Goal: Task Accomplishment & Management: Manage account settings

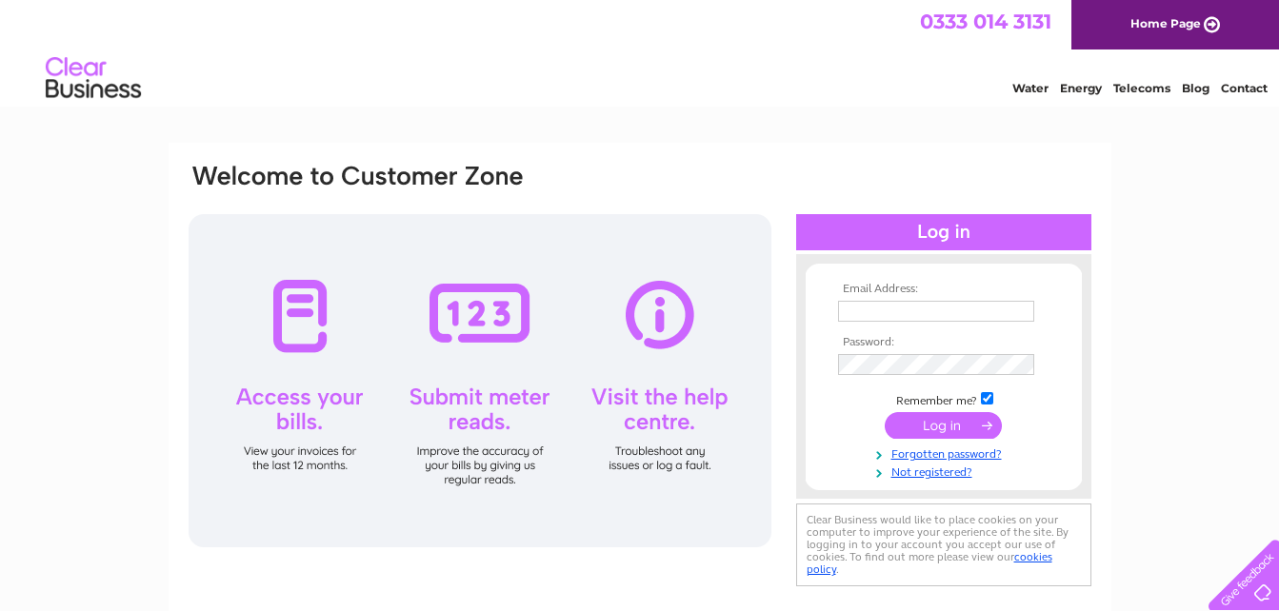
type input "andrea@bowhospitality.co.uk"
click at [302, 321] on div at bounding box center [480, 380] width 583 height 333
click at [924, 423] on input "submit" at bounding box center [943, 425] width 117 height 27
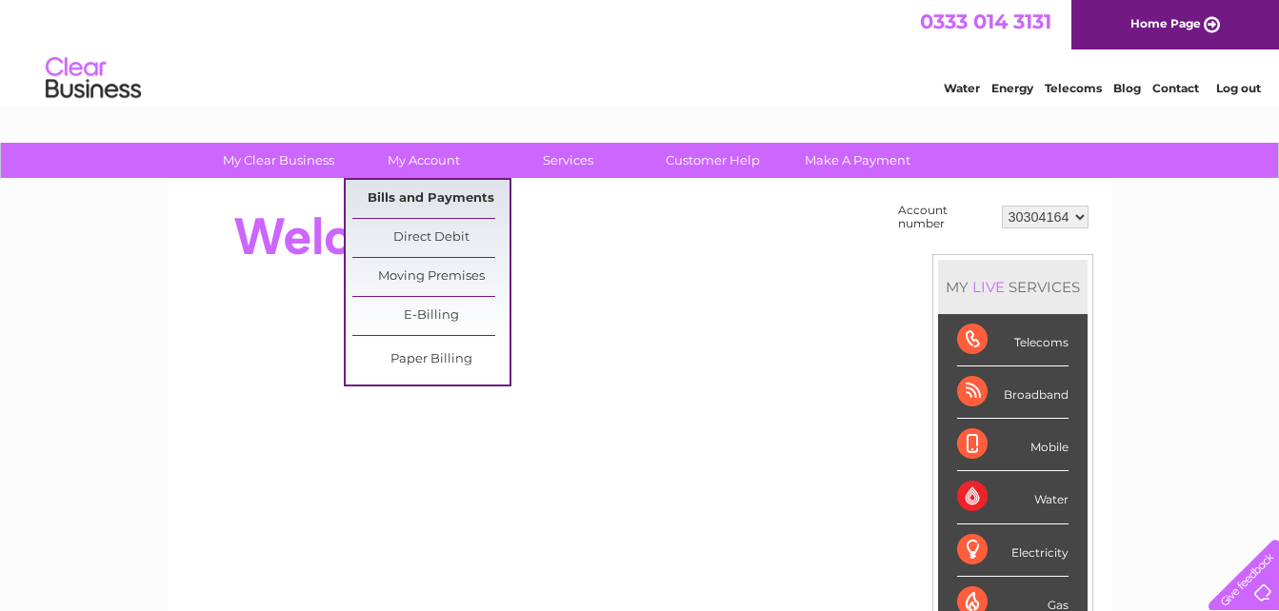
click at [443, 187] on link "Bills and Payments" at bounding box center [430, 199] width 157 height 38
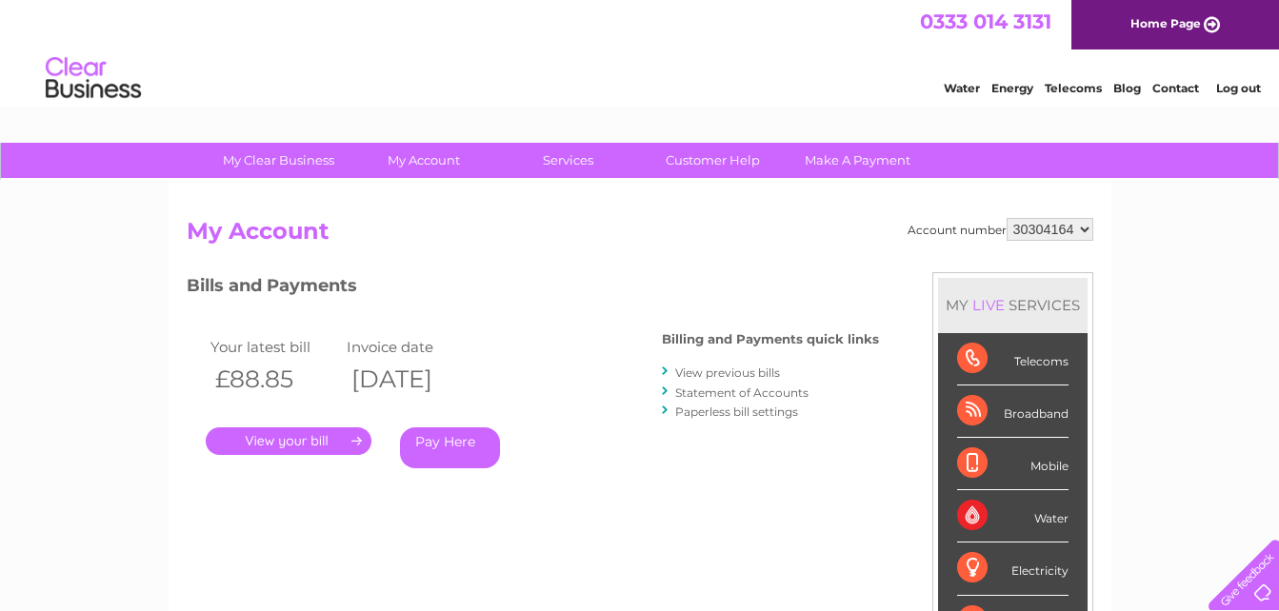
click at [268, 432] on link "." at bounding box center [289, 442] width 166 height 28
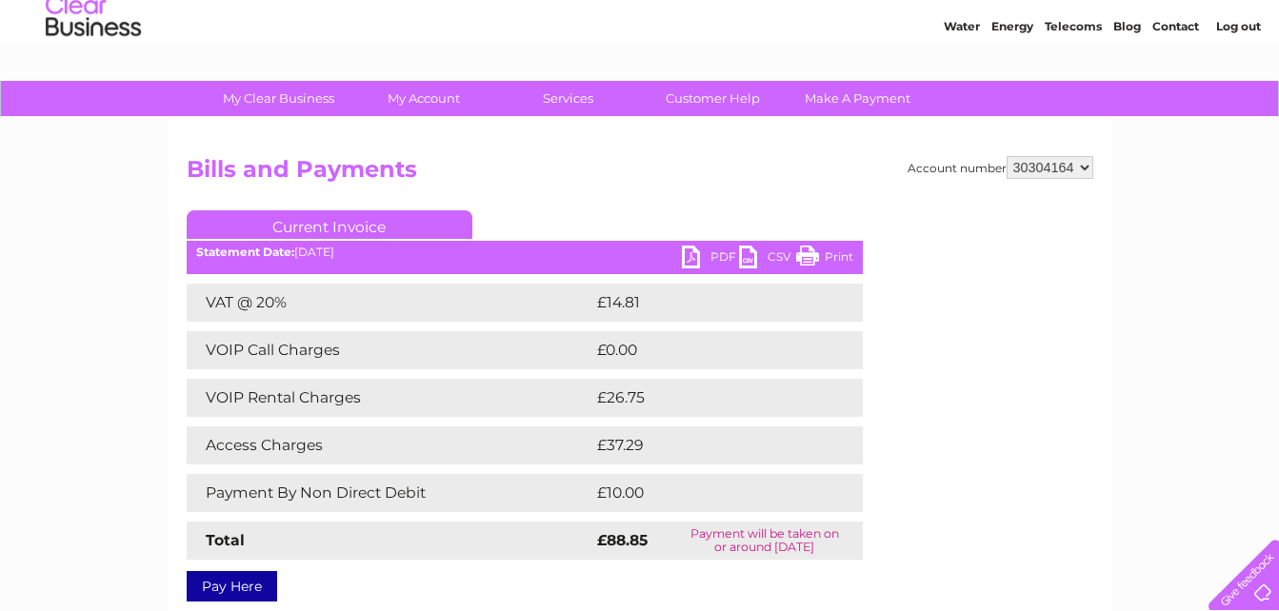
scroll to position [95, 0]
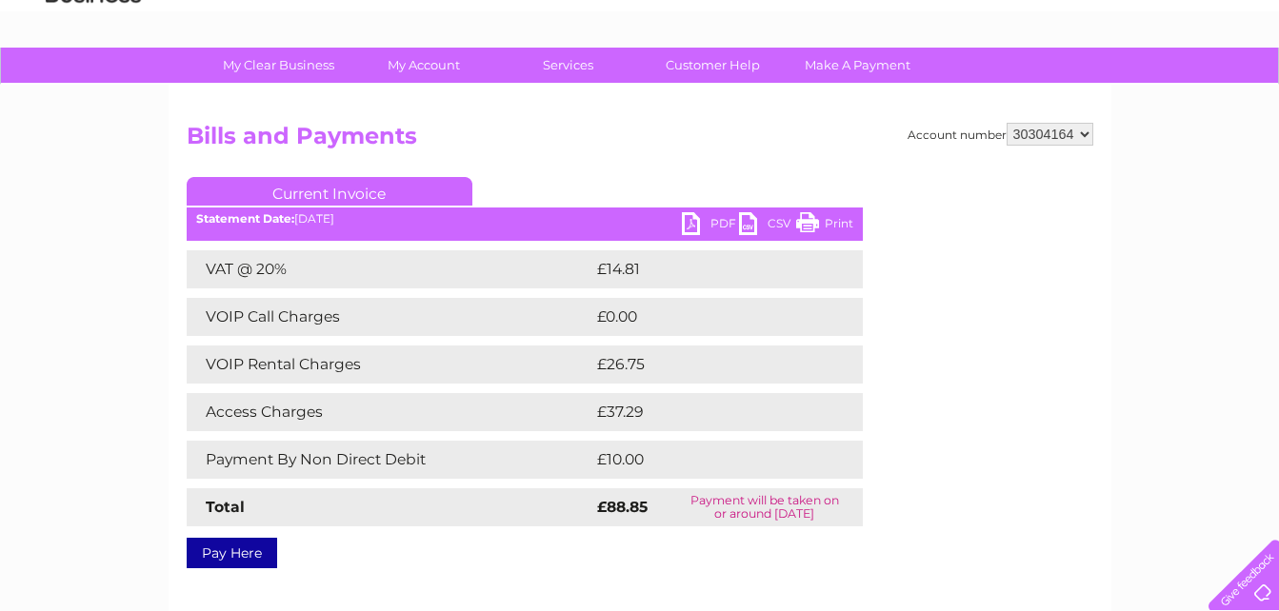
click at [689, 222] on link "PDF" at bounding box center [710, 226] width 57 height 28
click at [692, 229] on link "PDF" at bounding box center [710, 226] width 57 height 28
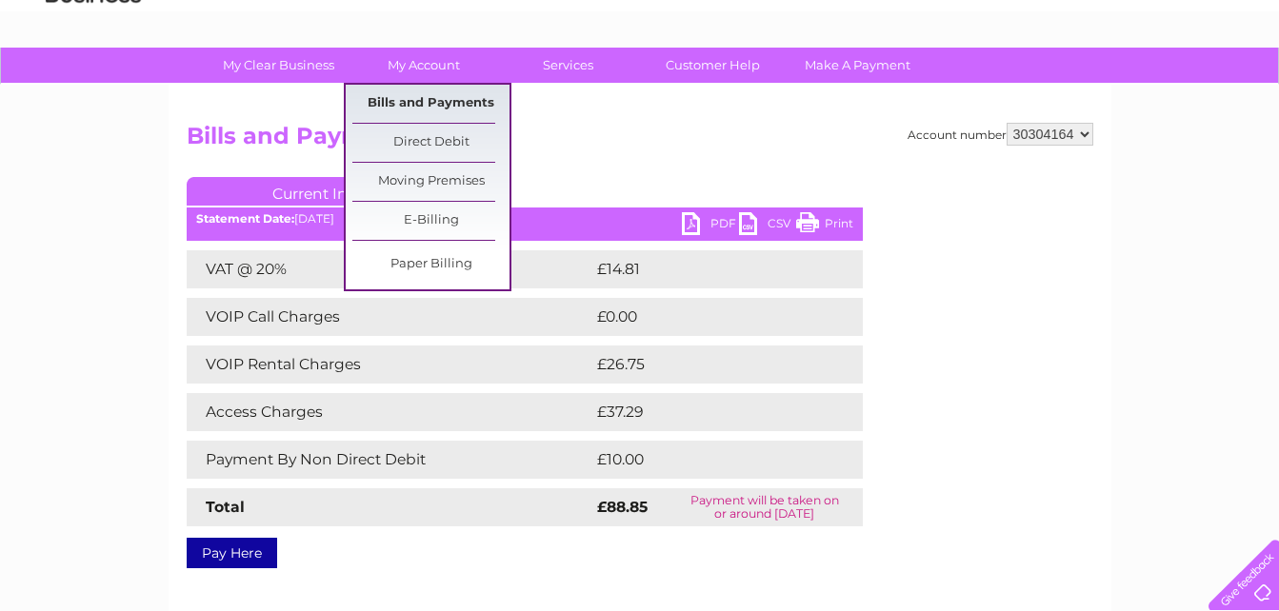
click at [425, 100] on link "Bills and Payments" at bounding box center [430, 104] width 157 height 38
click at [425, 66] on link "My Account" at bounding box center [423, 65] width 157 height 35
click at [423, 101] on link "Bills and Payments" at bounding box center [430, 104] width 157 height 38
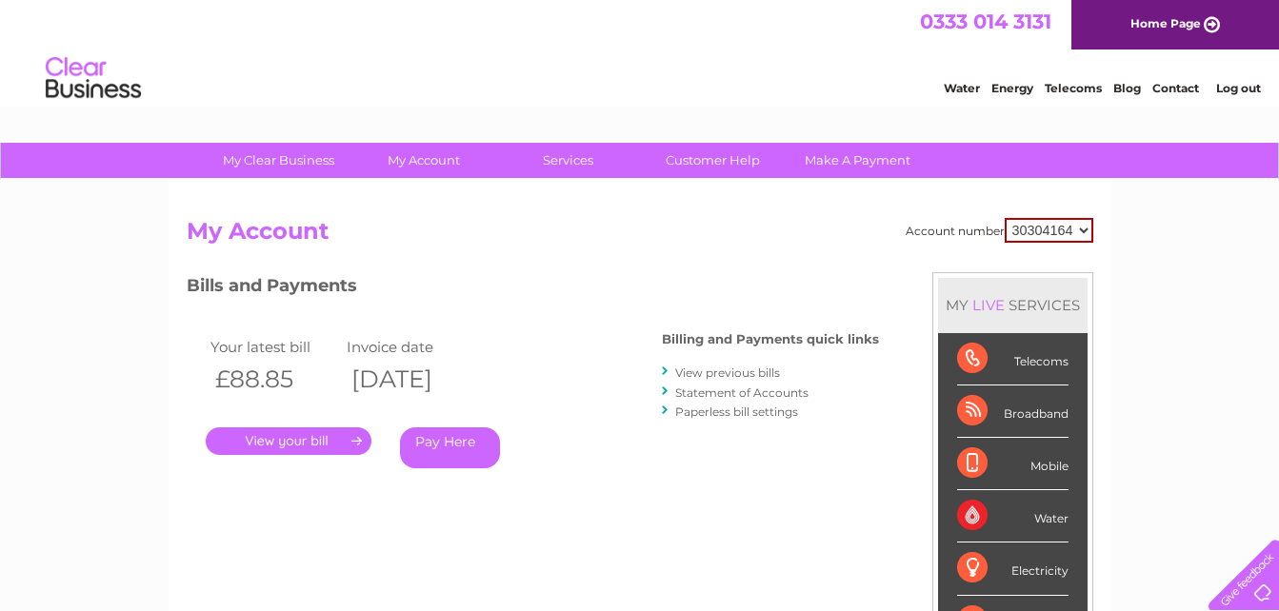
click at [296, 437] on link "." at bounding box center [289, 442] width 166 height 28
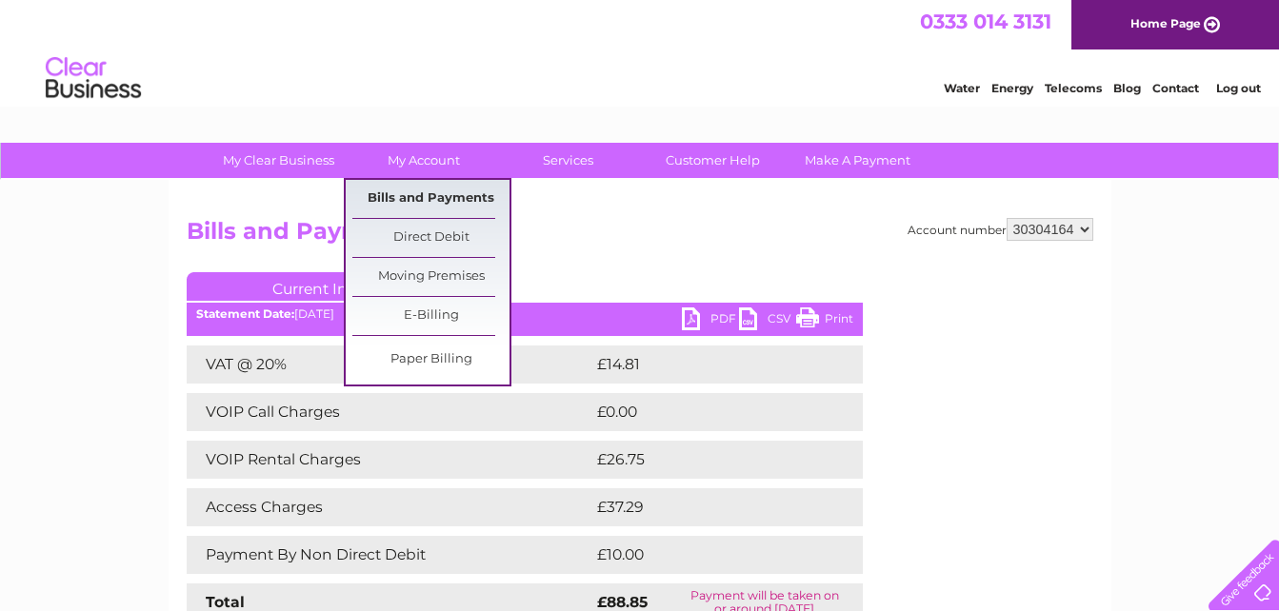
click at [418, 190] on link "Bills and Payments" at bounding box center [430, 199] width 157 height 38
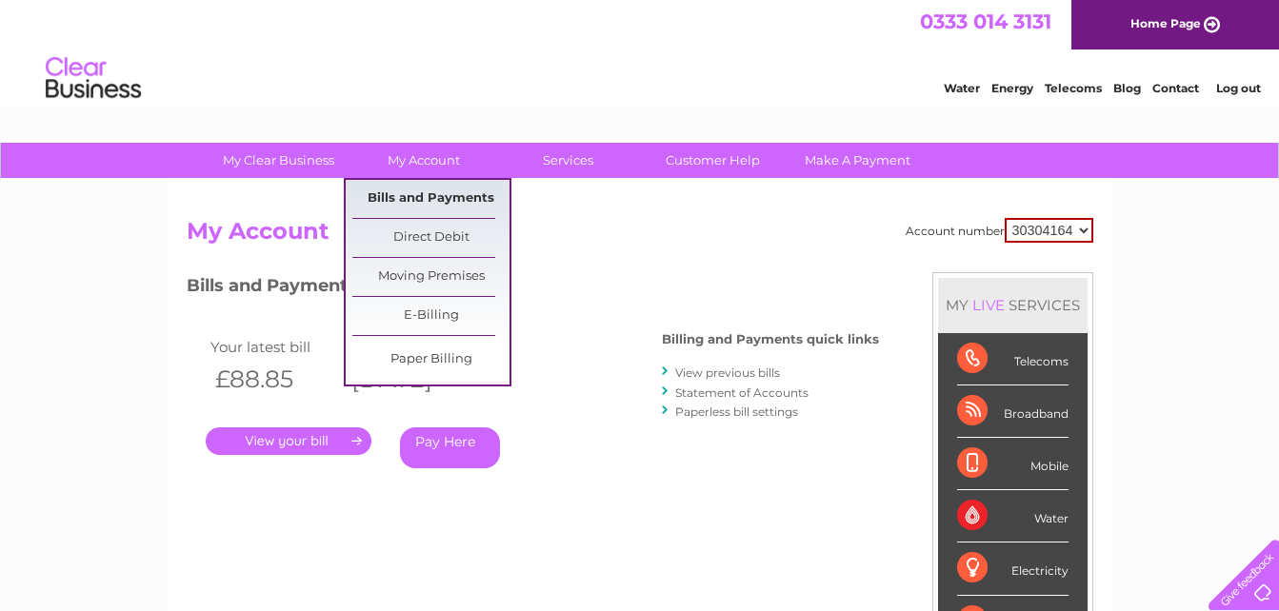
click at [421, 191] on link "Bills and Payments" at bounding box center [430, 199] width 157 height 38
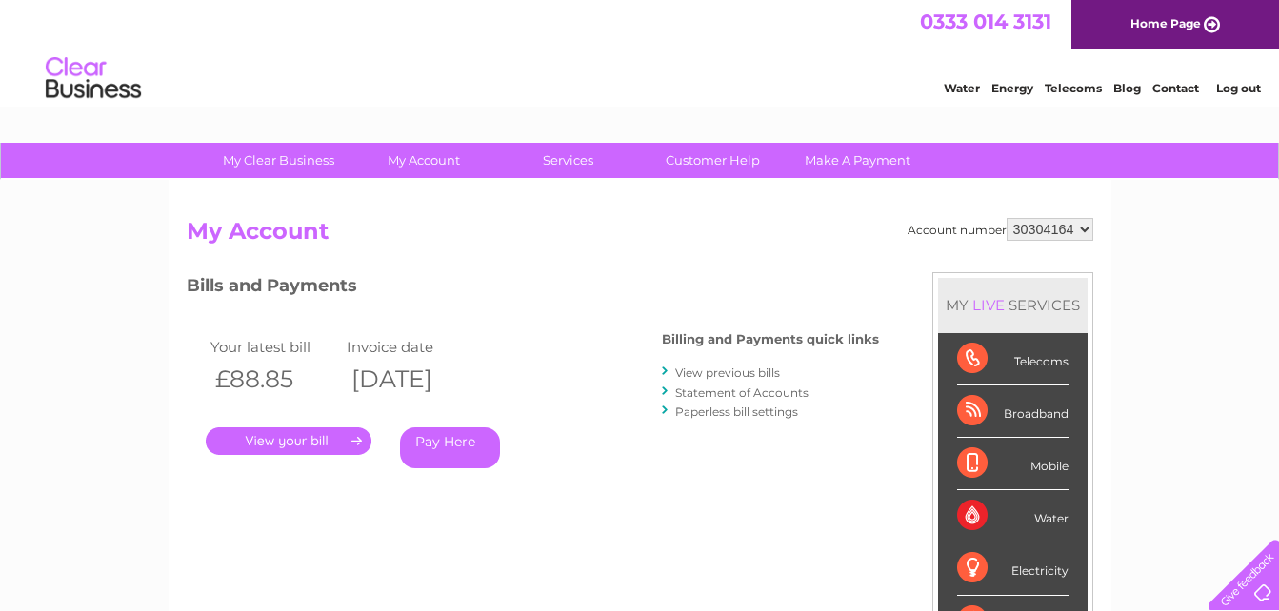
click at [276, 437] on link "." at bounding box center [289, 442] width 166 height 28
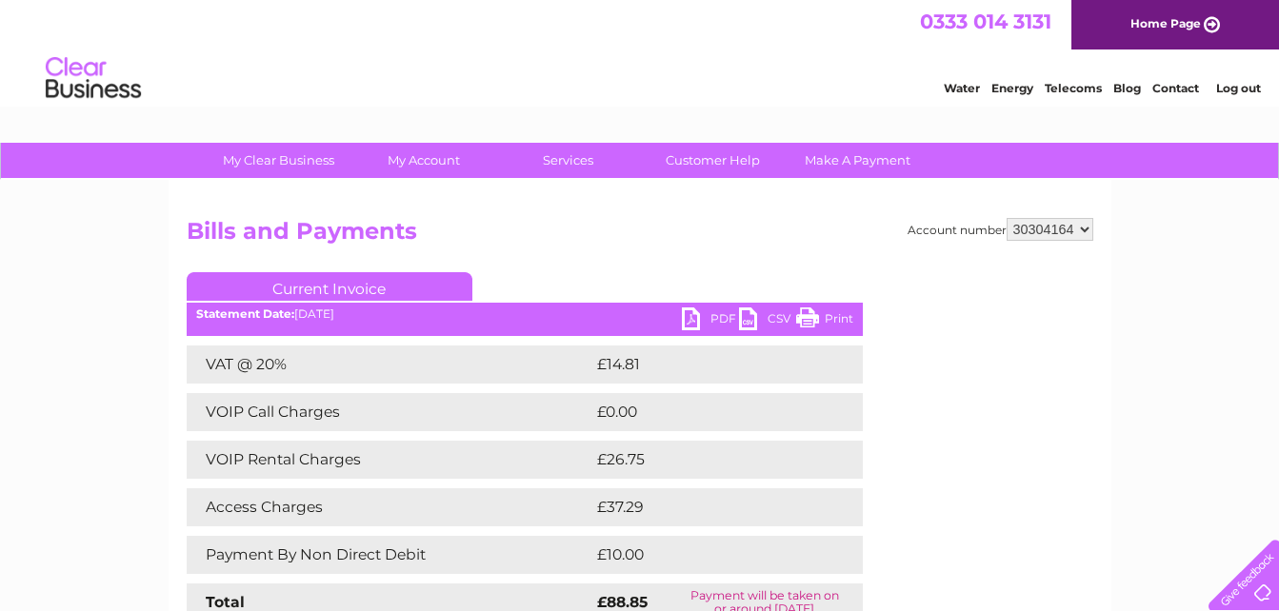
click at [694, 319] on link "PDF" at bounding box center [710, 322] width 57 height 28
